Goal: Transaction & Acquisition: Purchase product/service

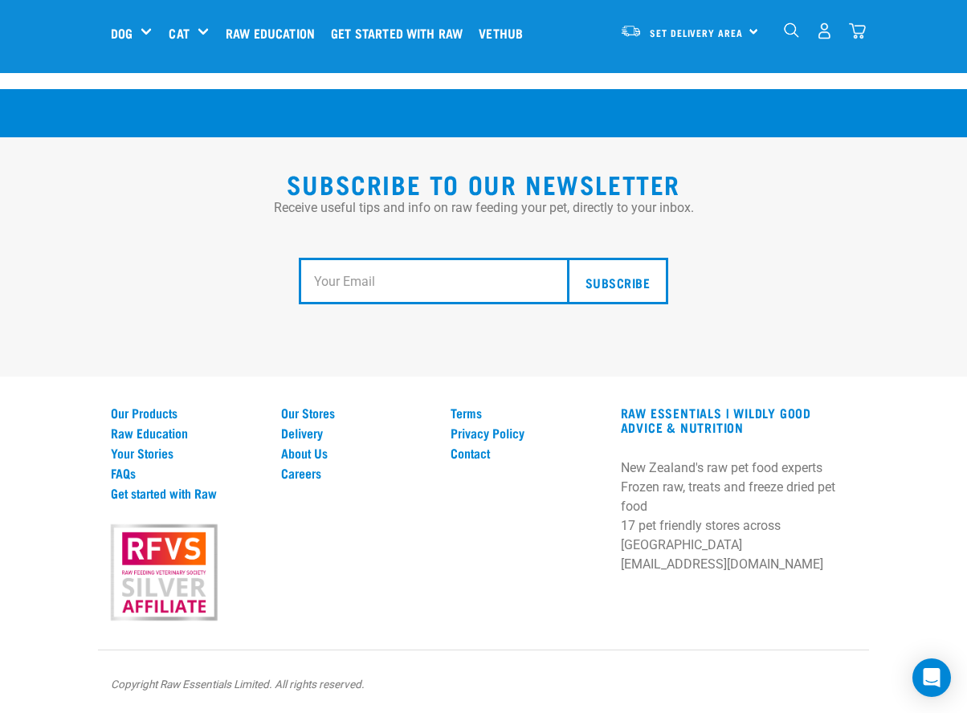
scroll to position [2903, 0]
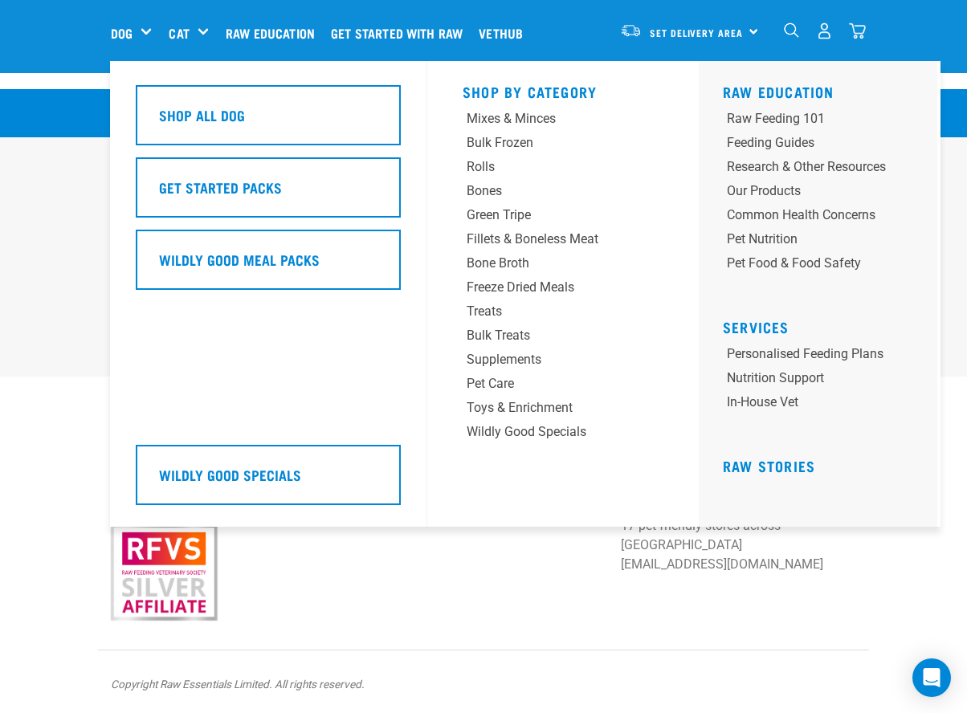
click at [139, 30] on div "Dog" at bounding box center [138, 33] width 54 height 64
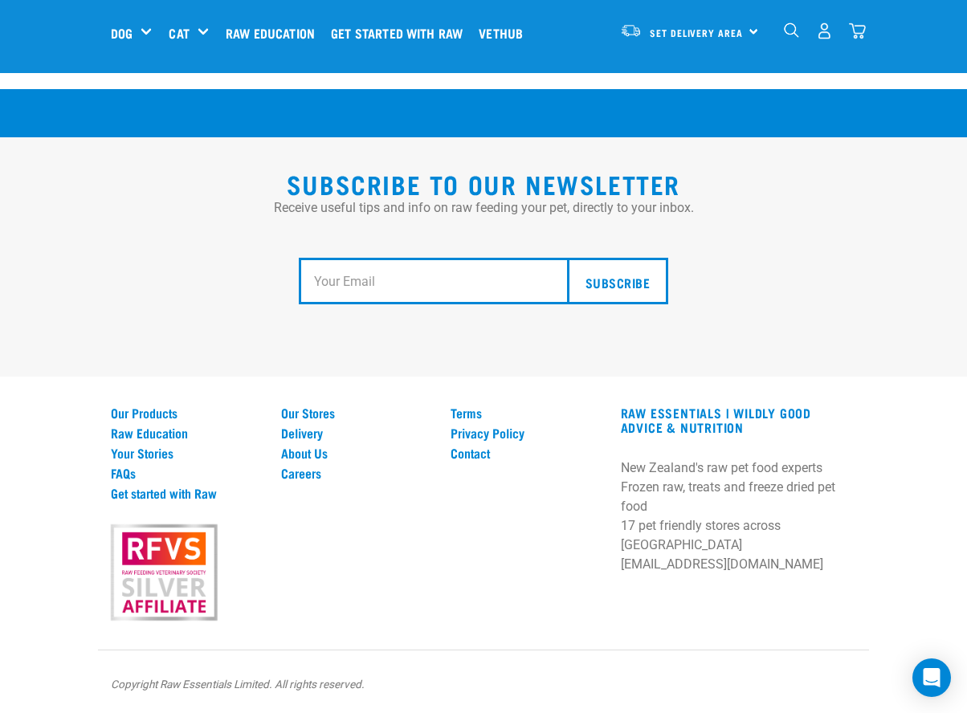
click at [18, 226] on div "Subscribe to our Newsletter Receive useful tips and info on raw feeding your pe…" at bounding box center [483, 256] width 967 height 239
click at [694, 31] on img "dropdown navigation" at bounding box center [824, 30] width 17 height 17
click at [694, 32] on img "dropdown navigation" at bounding box center [824, 30] width 17 height 17
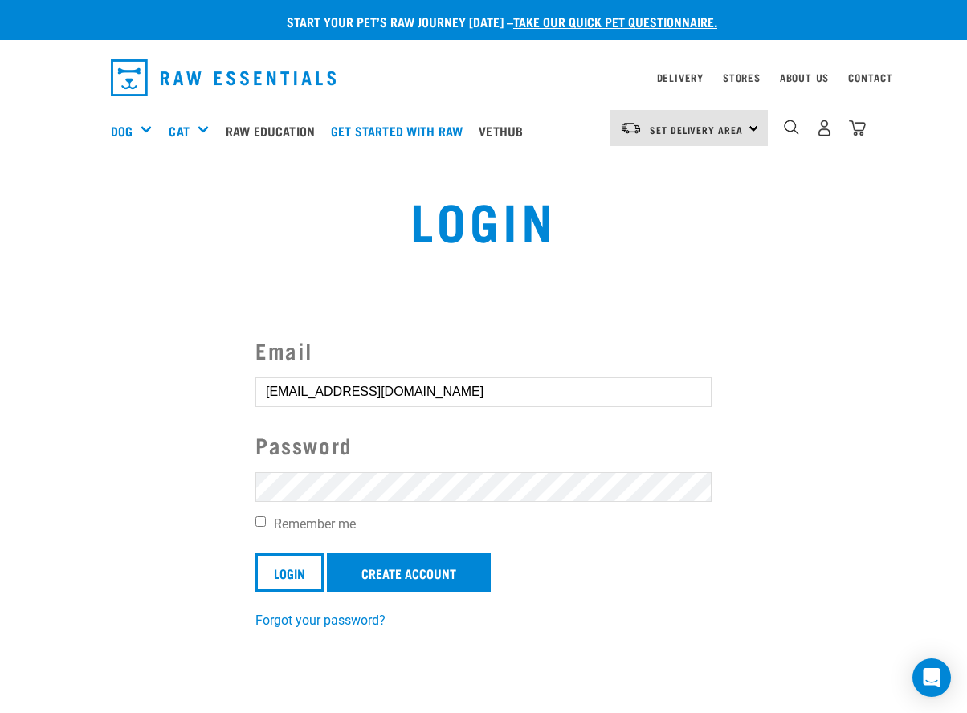
click at [545, 379] on input "[EMAIL_ADDRESS][DOMAIN_NAME]" at bounding box center [483, 391] width 456 height 29
click at [572, 469] on form "Email tinizul@gmail.com Password Remember me Login Create Account" at bounding box center [483, 463] width 456 height 258
click at [439, 390] on input "tinizul@gmail.com" at bounding box center [483, 391] width 456 height 29
click at [404, 587] on link "Create Account" at bounding box center [409, 572] width 164 height 39
click at [296, 572] on input "Login" at bounding box center [289, 572] width 68 height 39
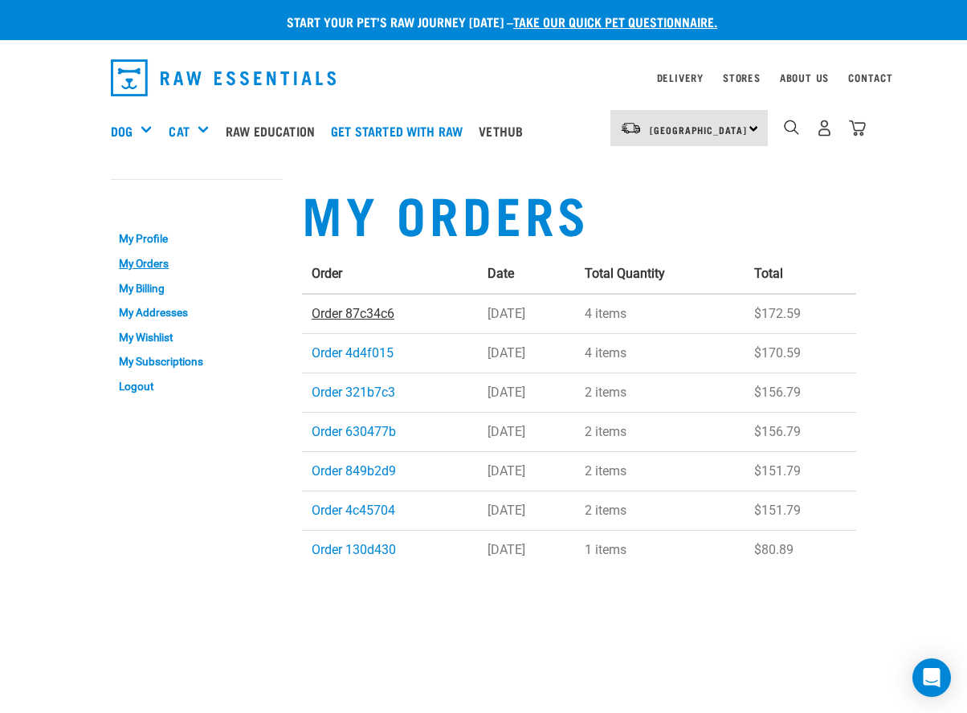
click at [388, 309] on link "Order 87c34c6" at bounding box center [353, 313] width 83 height 15
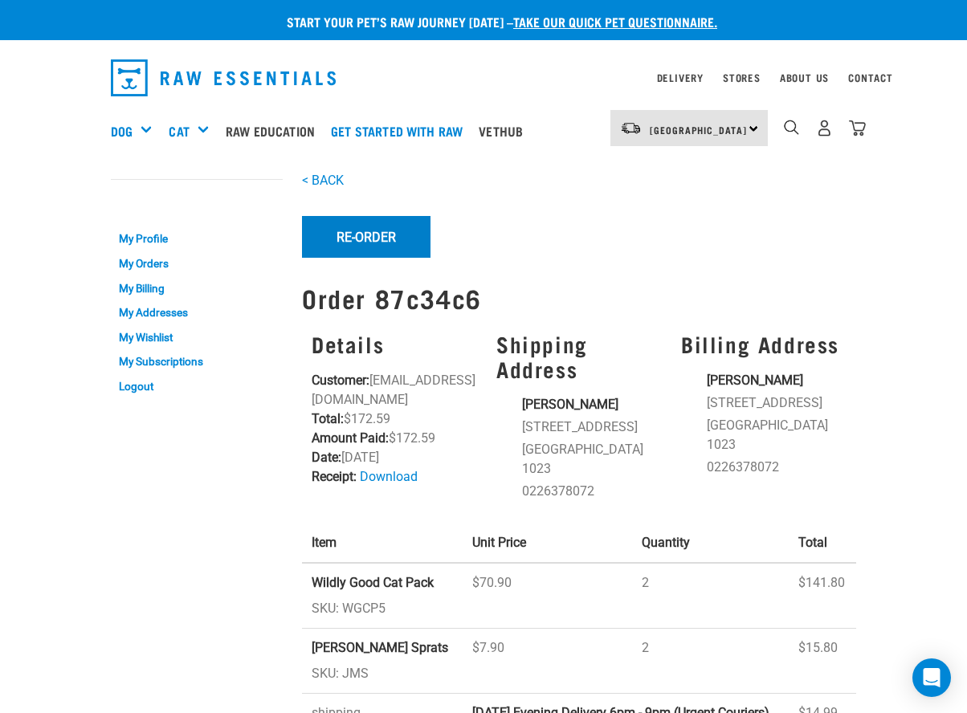
click at [379, 237] on button "Re-Order" at bounding box center [366, 237] width 128 height 42
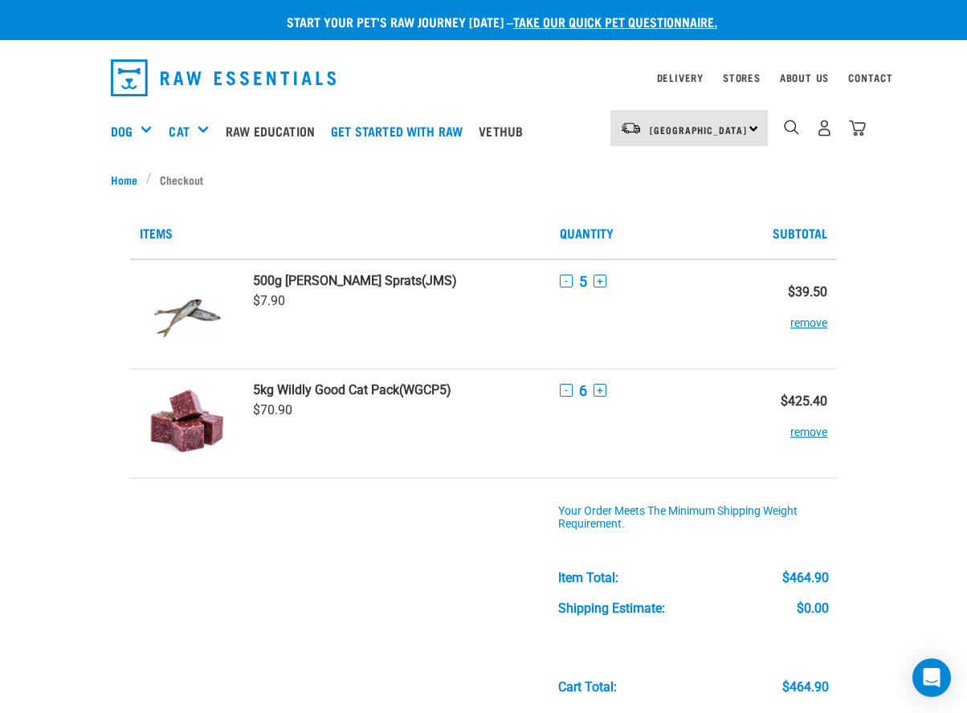
click at [564, 277] on button "-" at bounding box center [566, 281] width 13 height 13
click at [565, 393] on button "-" at bounding box center [566, 390] width 13 height 13
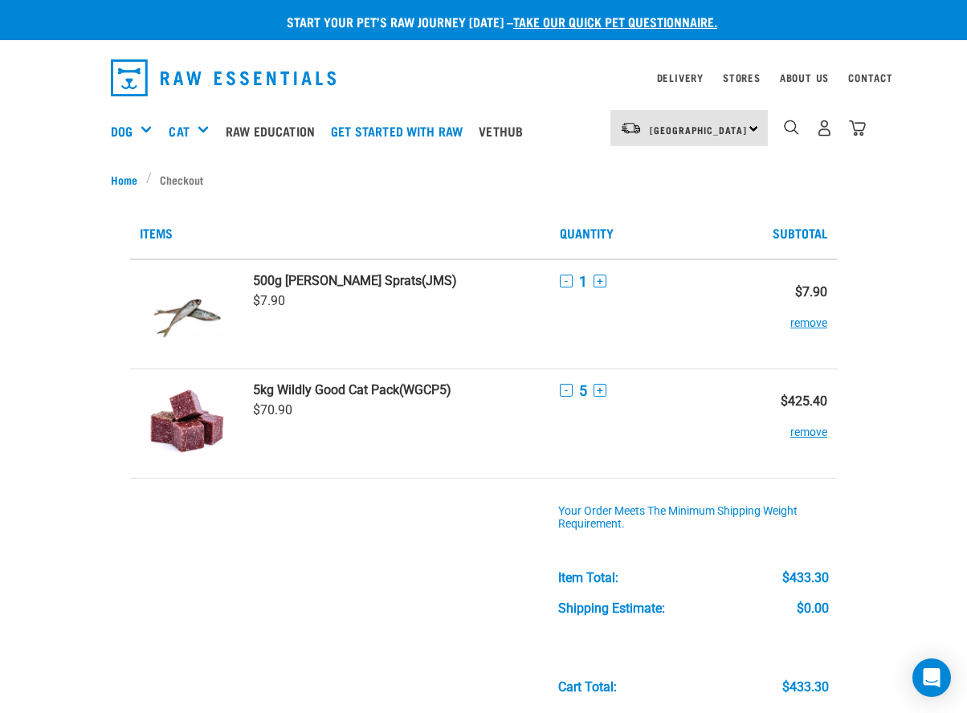
click at [565, 393] on button "-" at bounding box center [566, 390] width 13 height 13
click at [560, 327] on td "- 1 +" at bounding box center [655, 314] width 210 height 110
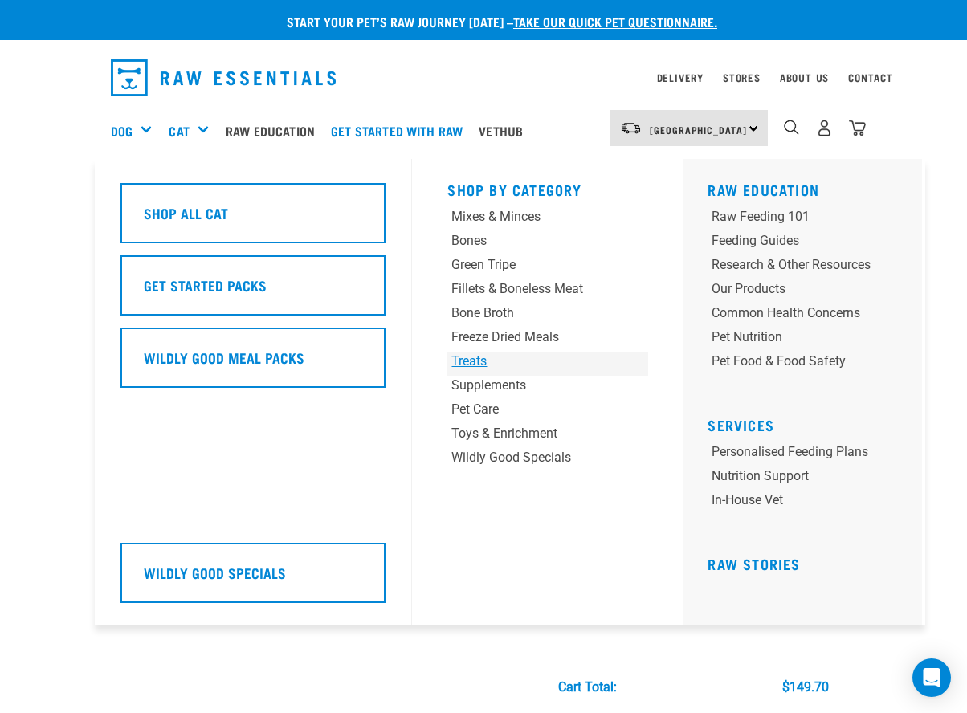
click at [476, 356] on div "Treats" at bounding box center [530, 361] width 158 height 19
click at [468, 362] on div "Treats" at bounding box center [530, 361] width 158 height 19
click at [466, 355] on div "Treats" at bounding box center [530, 361] width 158 height 19
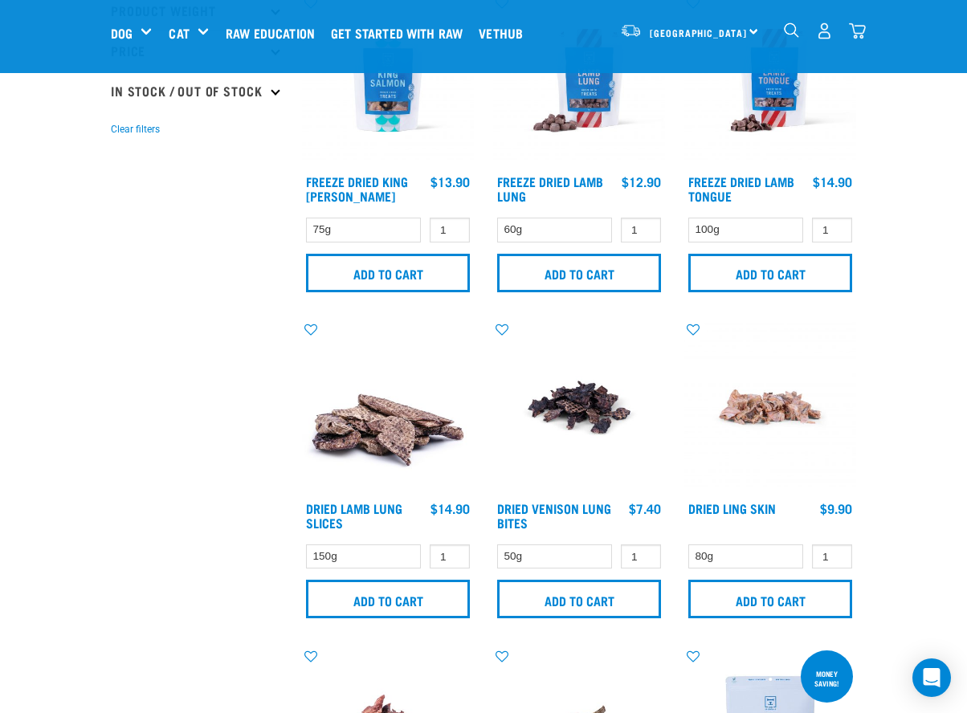
scroll to position [450, 0]
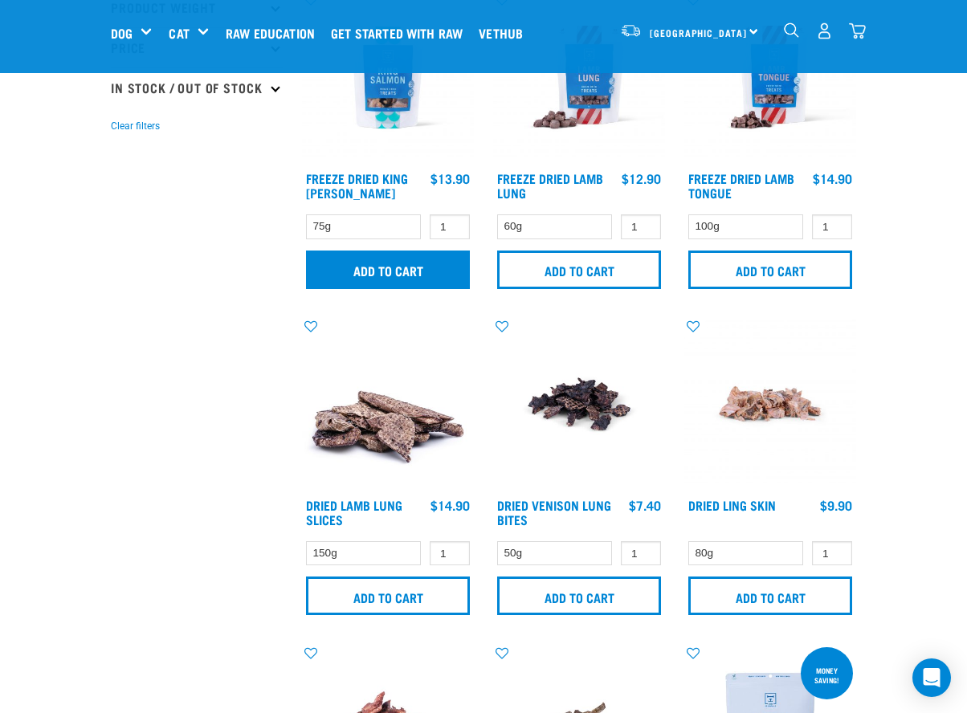
click at [466, 275] on input "Add to cart" at bounding box center [388, 269] width 164 height 39
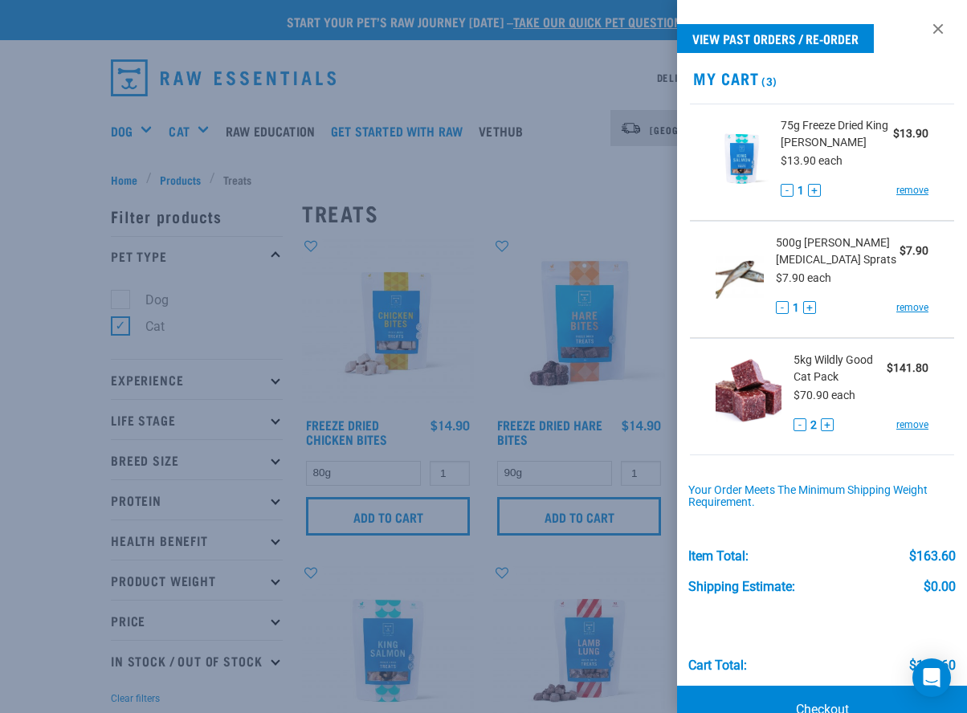
scroll to position [0, 0]
click at [943, 18] on link at bounding box center [938, 29] width 26 height 26
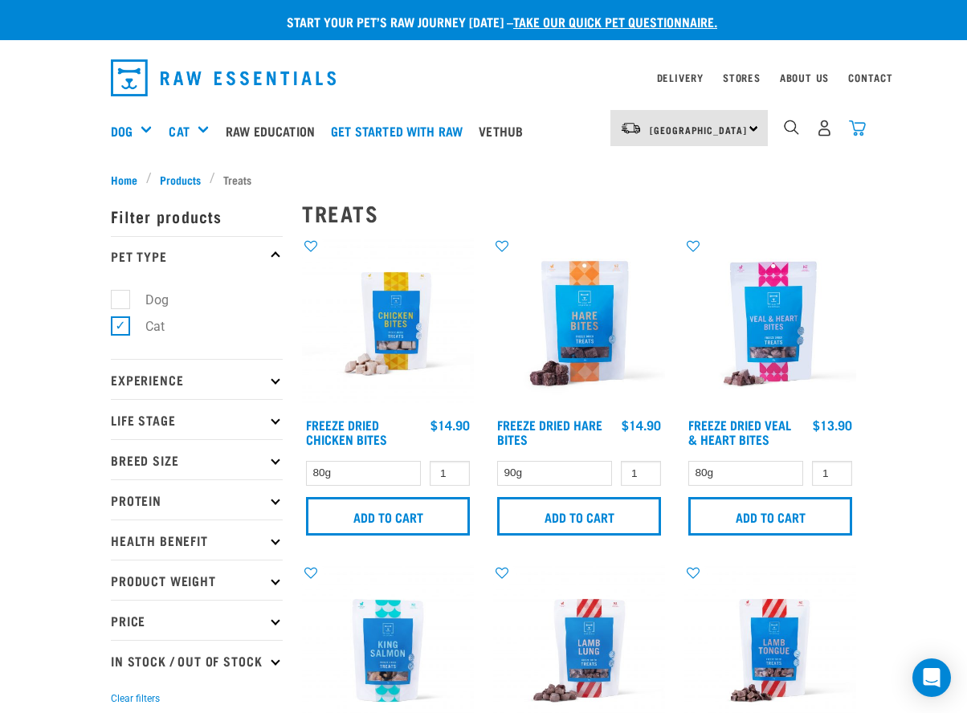
click at [852, 126] on img "dropdown navigation" at bounding box center [857, 128] width 17 height 17
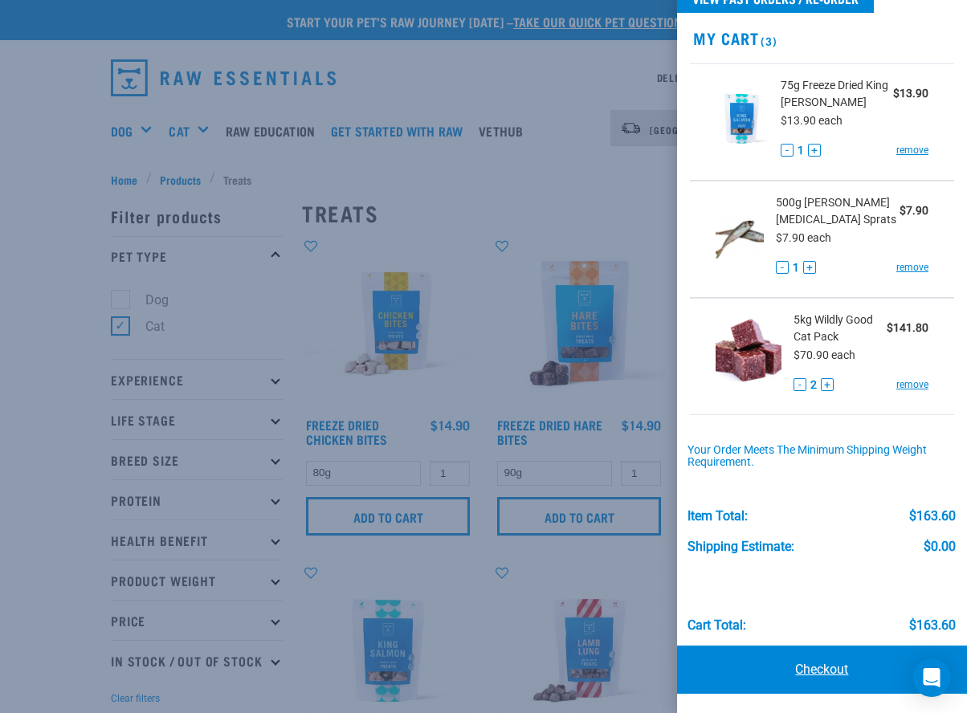
scroll to position [39, 0]
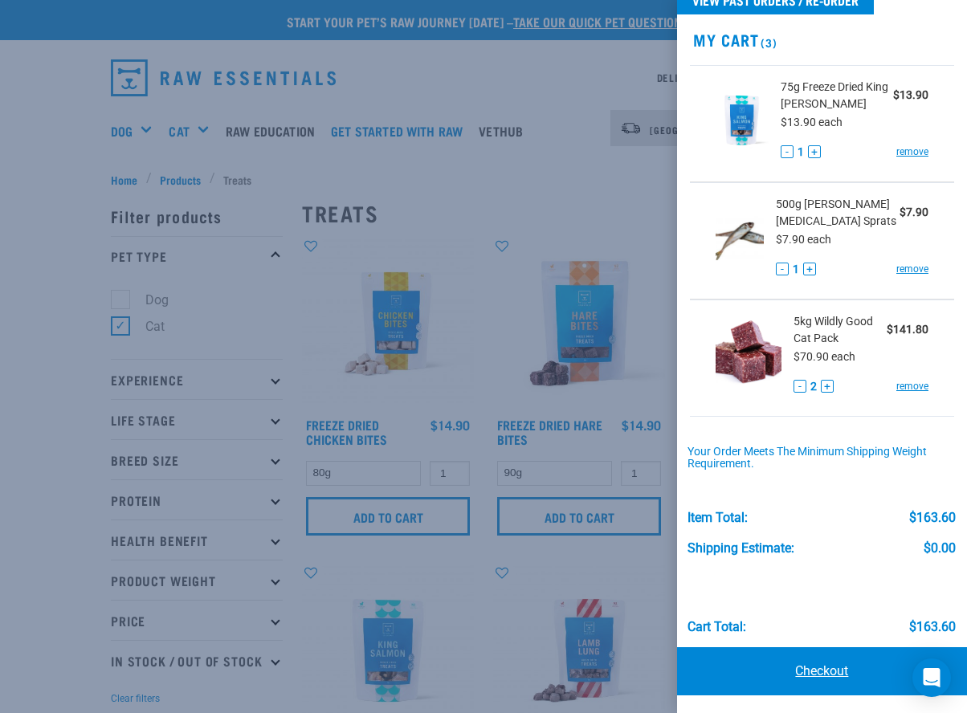
click at [839, 678] on link "Checkout" at bounding box center [822, 671] width 290 height 48
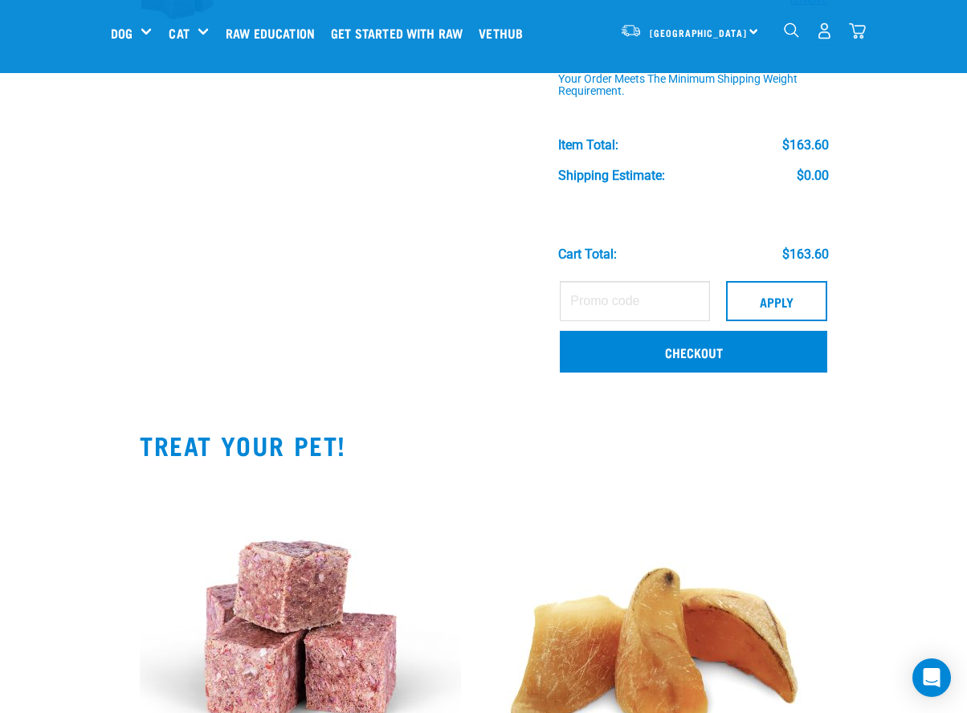
scroll to position [428, 0]
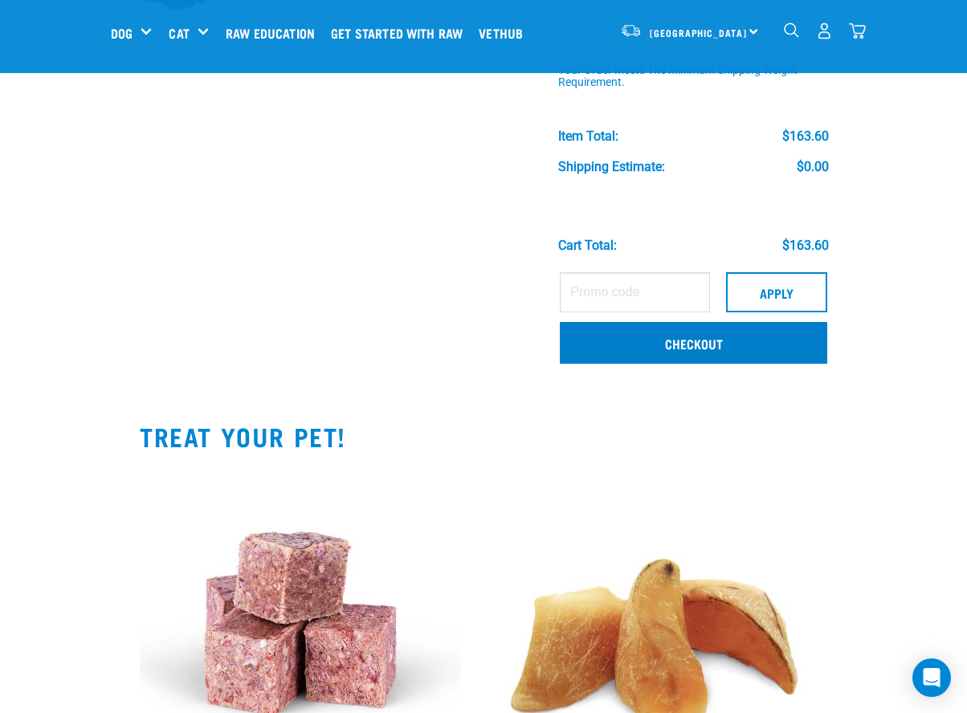
click at [723, 333] on link "Checkout" at bounding box center [693, 343] width 267 height 42
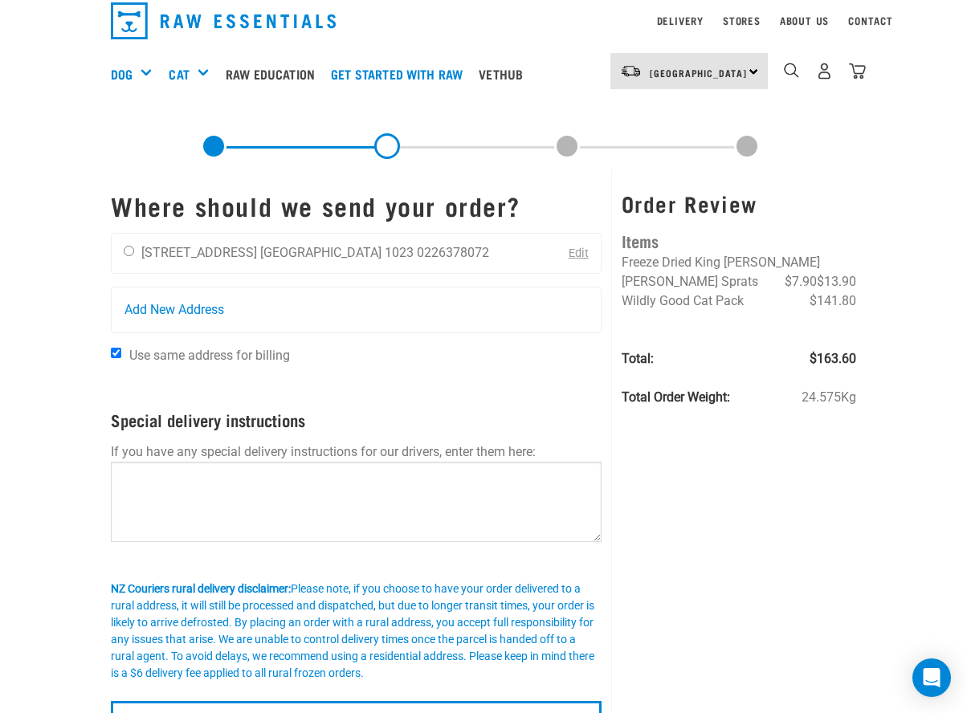
scroll to position [59, 0]
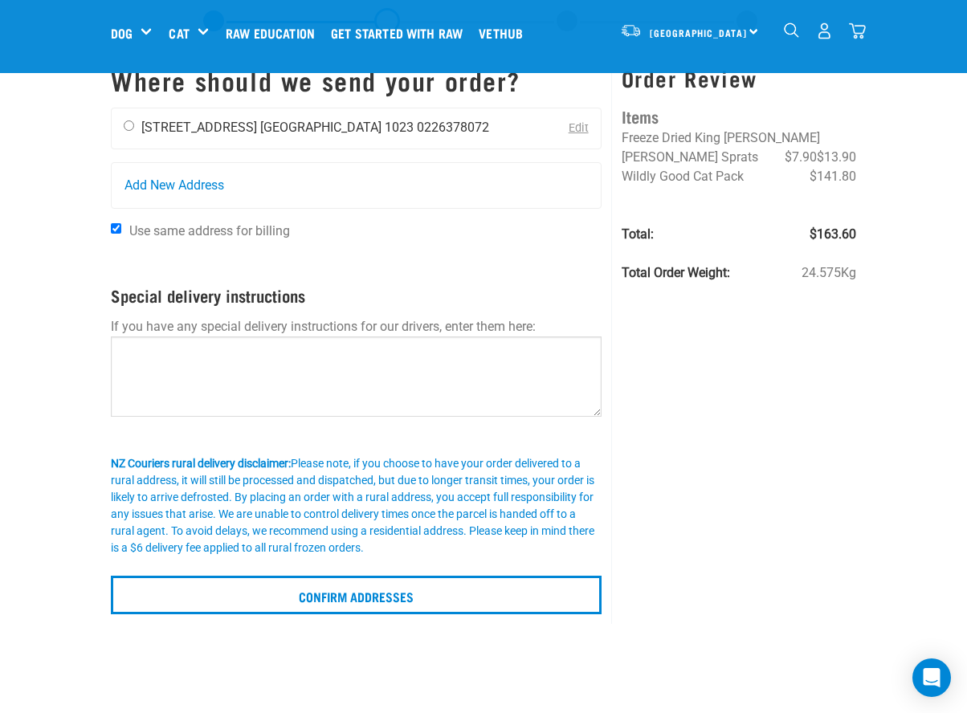
click at [287, 120] on li "[GEOGRAPHIC_DATA] 1023" at bounding box center [336, 127] width 153 height 15
click at [271, 129] on li "[GEOGRAPHIC_DATA] 1023" at bounding box center [336, 127] width 153 height 15
click at [134, 124] on div "[PERSON_NAME] [STREET_ADDRESS] [GEOGRAPHIC_DATA] 1023 0226378072" at bounding box center [306, 128] width 389 height 40
click at [126, 133] on div "Dina Dosmukhambetova 48 Mountain Road Auckland 1023 0226378072" at bounding box center [306, 128] width 389 height 40
click at [129, 123] on input "radio" at bounding box center [129, 125] width 10 height 10
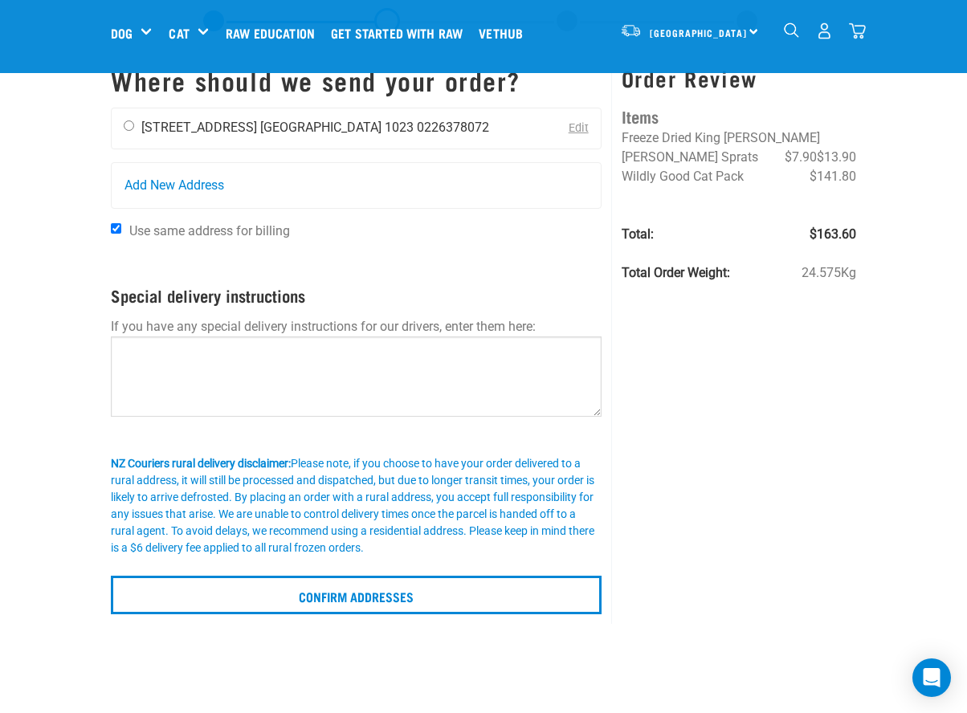
radio input "true"
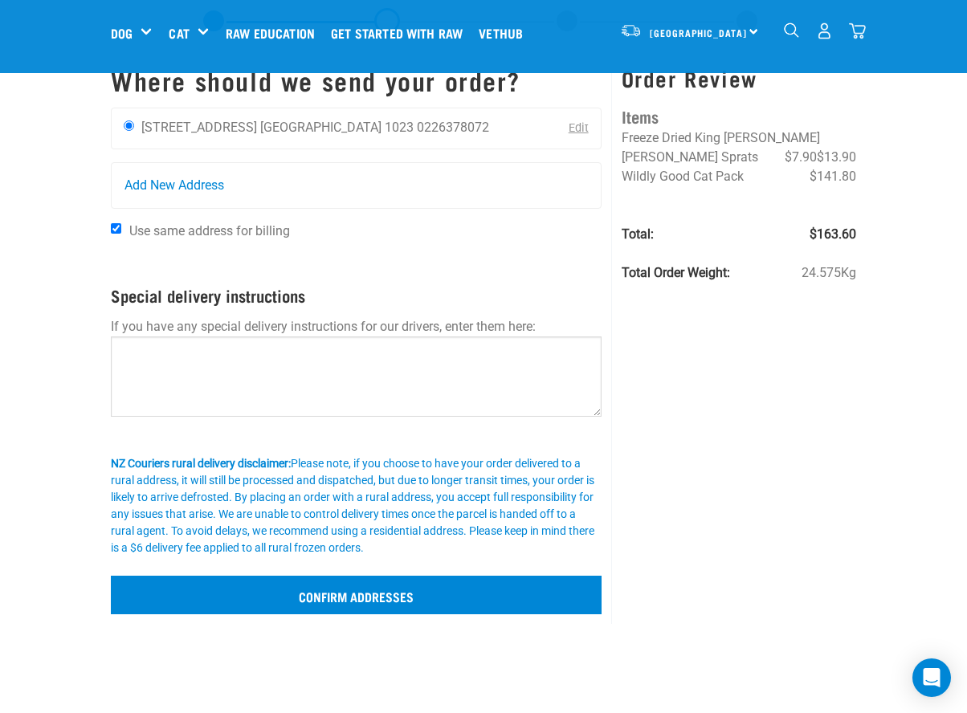
scroll to position [58, 0]
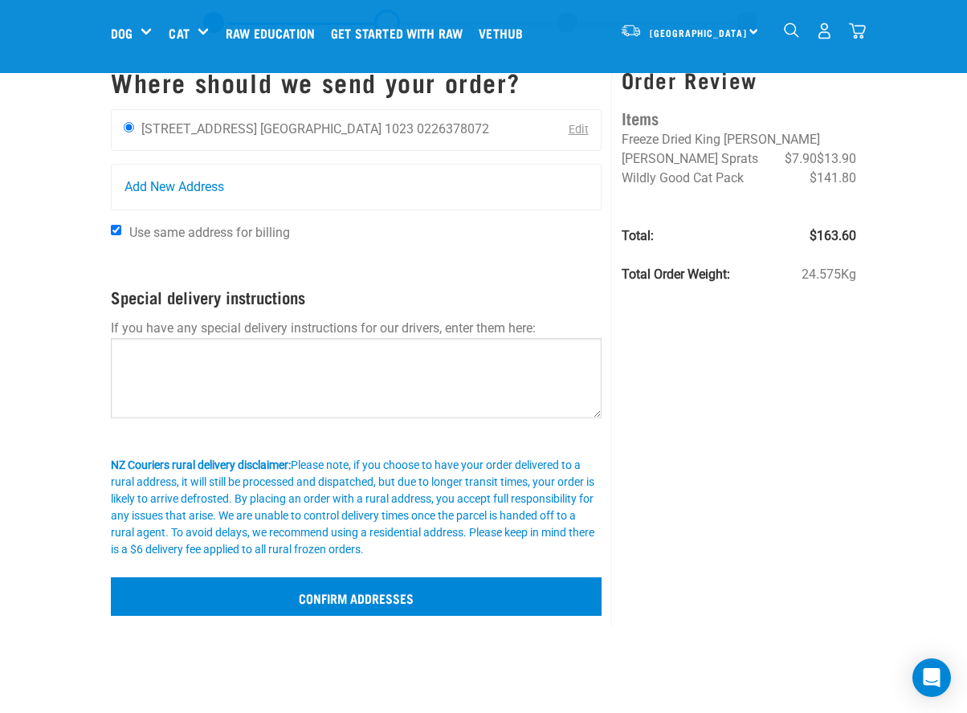
click at [332, 590] on input "Confirm addresses" at bounding box center [356, 596] width 491 height 39
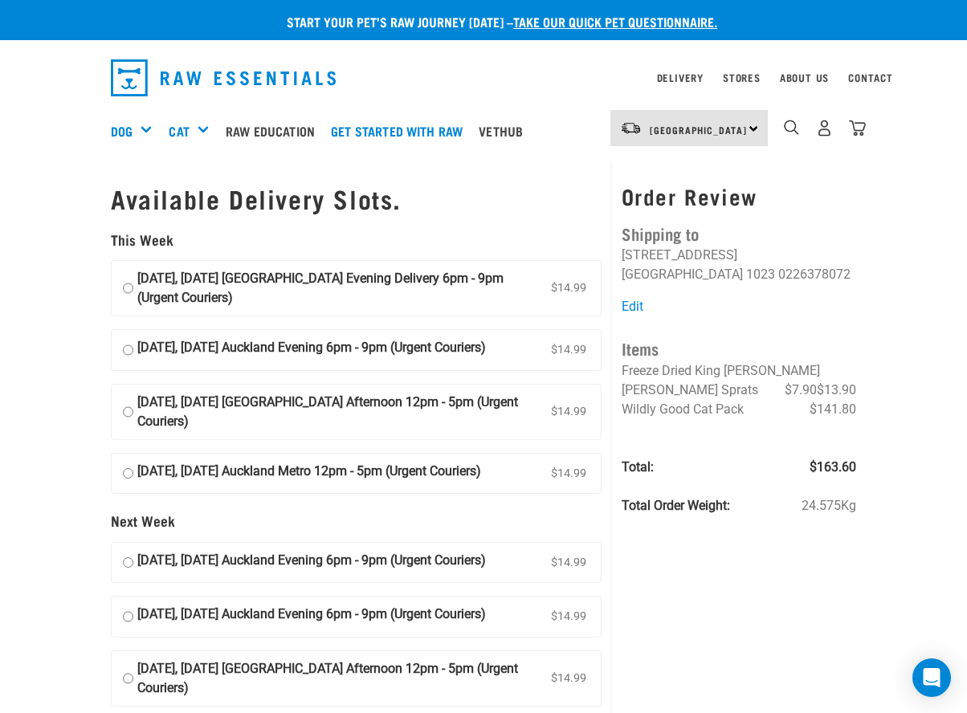
click at [393, 348] on strong "15 August, Friday Auckland Evening 6pm - 9pm (Urgent Couriers)" at bounding box center [311, 350] width 348 height 24
click at [133, 348] on input "15 August, Friday Auckland Evening 6pm - 9pm (Urgent Couriers) $14.99" at bounding box center [128, 350] width 10 height 24
radio input "true"
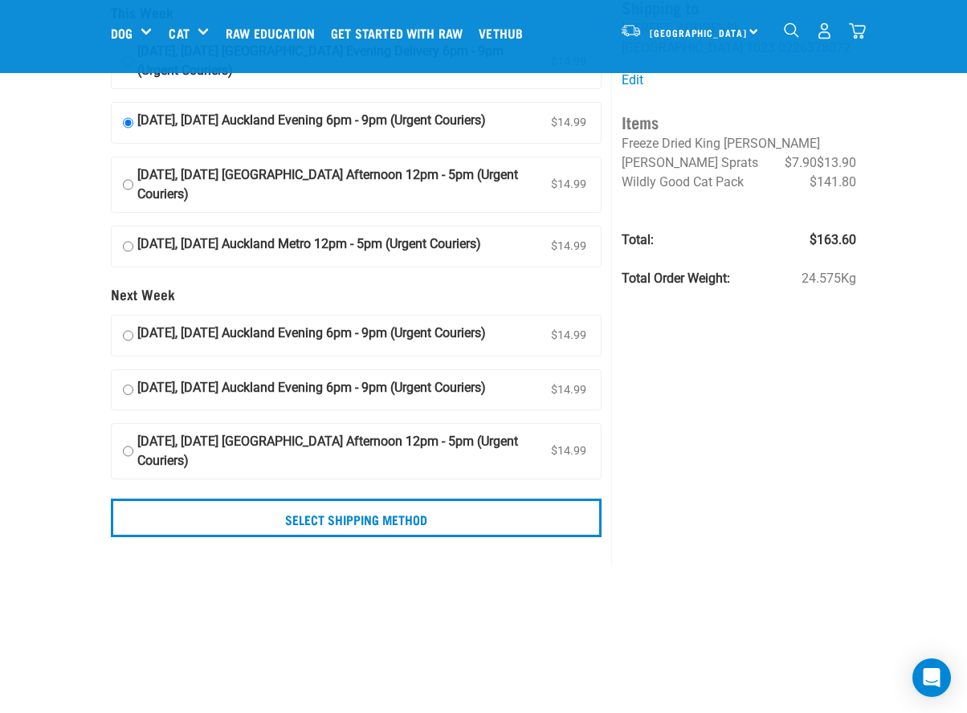
scroll to position [106, 0]
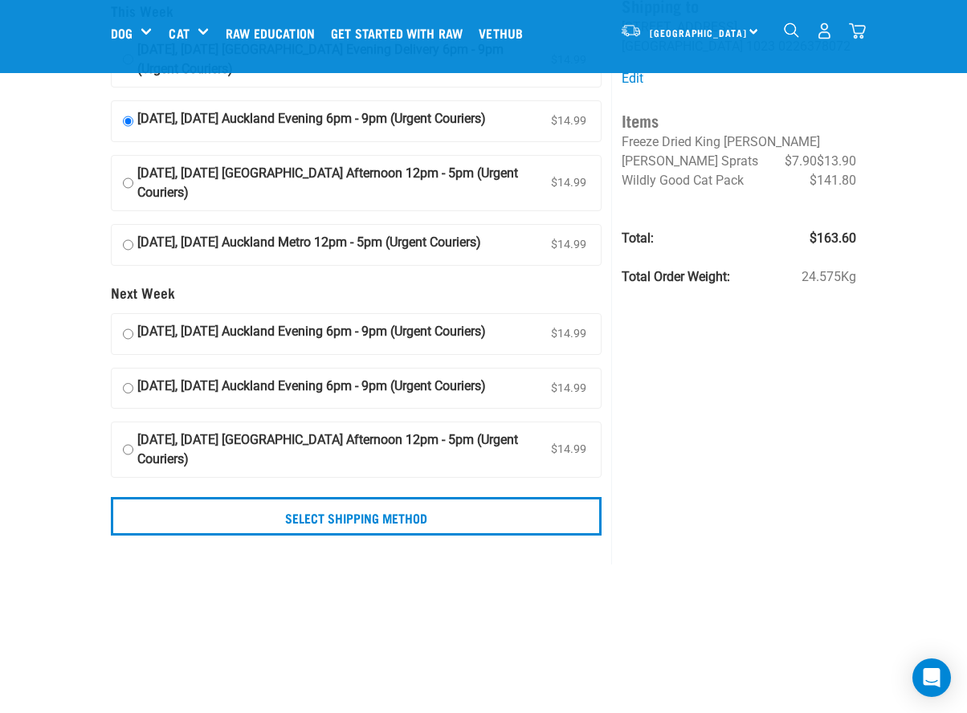
click at [555, 545] on div "Available Delivery Slots. This Week 14 August, Thursday Auckland Evening Delive…" at bounding box center [483, 249] width 764 height 632
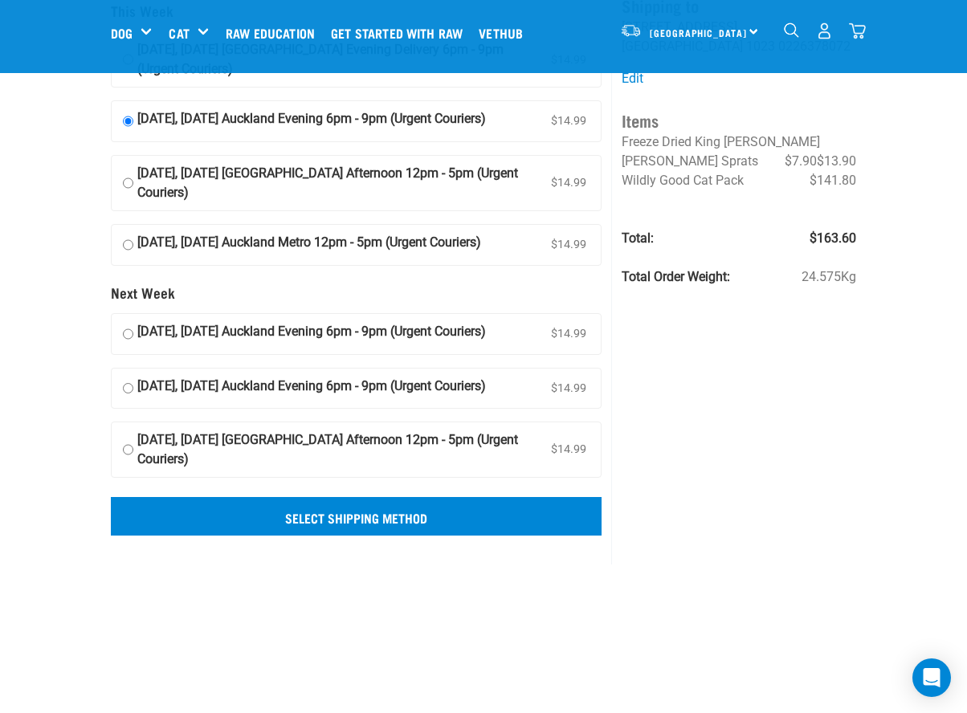
click at [556, 530] on input "Select Shipping Method" at bounding box center [356, 516] width 491 height 39
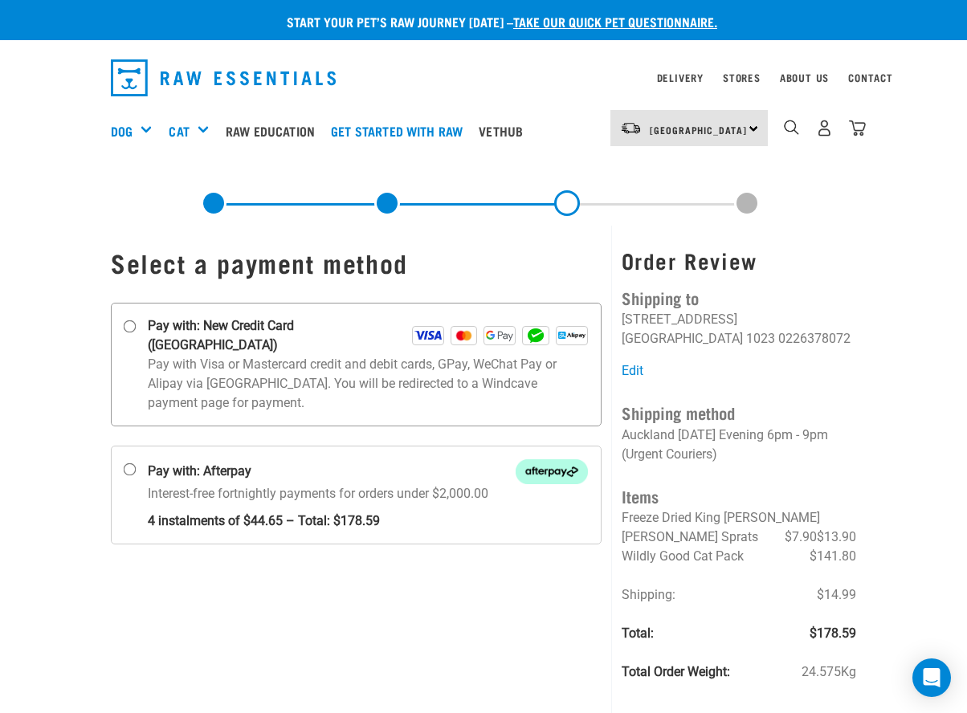
click at [230, 355] on p "Pay with Visa or Mastercard credit and debit cards, GPay, WeChat Pay or Alipay …" at bounding box center [368, 384] width 440 height 58
click at [136, 333] on input "Pay with: New Credit Card ([GEOGRAPHIC_DATA])" at bounding box center [130, 326] width 13 height 13
radio input "true"
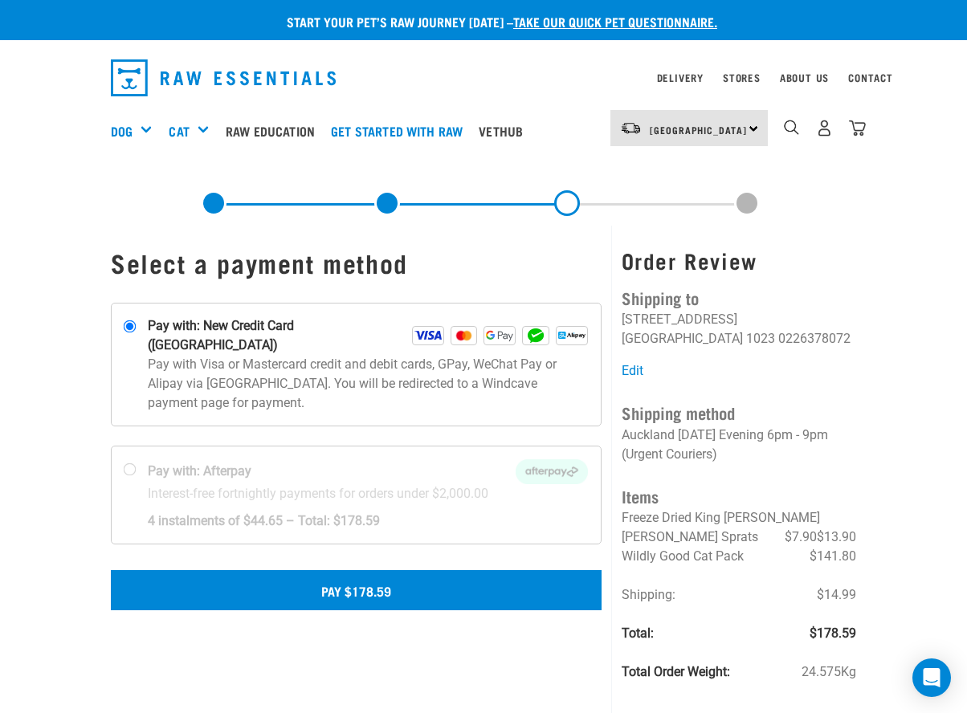
click at [337, 576] on button "Pay $178.59" at bounding box center [356, 590] width 491 height 40
